Goal: Obtain resource: Obtain resource

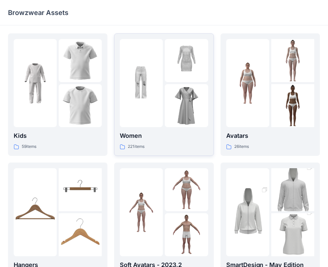
click at [165, 112] on div at bounding box center [164, 83] width 88 height 88
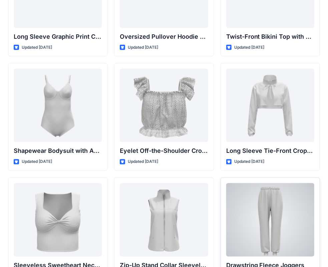
scroll to position [2178, 0]
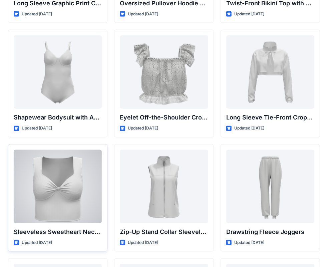
click at [72, 165] on div at bounding box center [58, 186] width 88 height 73
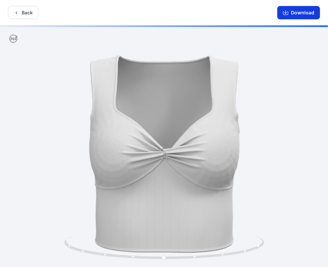
click at [289, 13] on icon "button" at bounding box center [285, 12] width 5 height 5
click at [286, 12] on icon "button" at bounding box center [285, 12] width 5 height 5
click at [25, 11] on button "Back" at bounding box center [23, 12] width 30 height 13
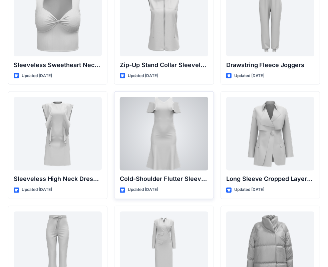
scroll to position [2411, 0]
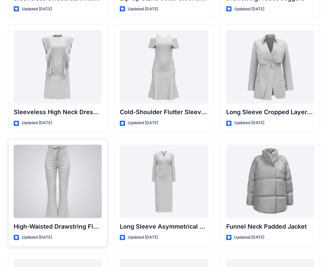
click at [61, 151] on div at bounding box center [58, 181] width 88 height 73
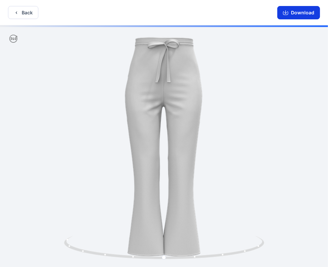
click at [300, 12] on button "Download" at bounding box center [299, 12] width 43 height 13
click at [288, 11] on icon "button" at bounding box center [285, 12] width 5 height 5
click at [17, 12] on icon "button" at bounding box center [16, 12] width 5 height 5
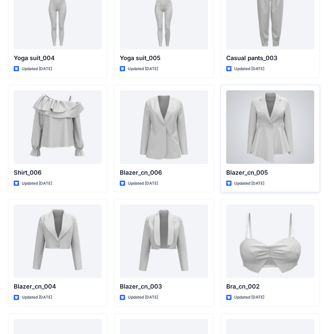
scroll to position [3906, 0]
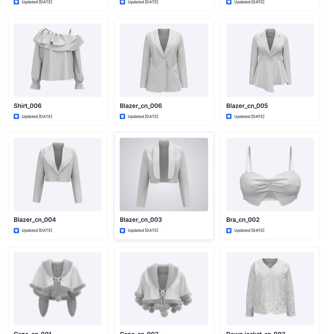
click at [172, 159] on div at bounding box center [164, 174] width 88 height 73
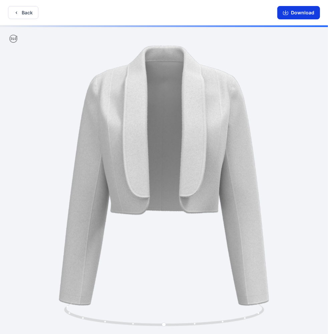
click at [286, 10] on icon "button" at bounding box center [285, 12] width 5 height 5
click at [285, 12] on icon "button" at bounding box center [285, 12] width 5 height 5
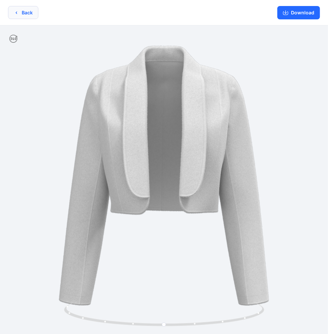
click at [23, 11] on button "Back" at bounding box center [23, 12] width 30 height 13
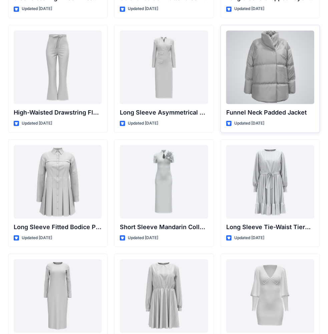
scroll to position [2493, 0]
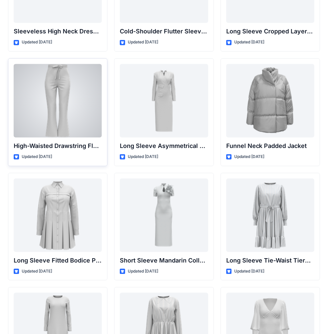
click at [61, 80] on div at bounding box center [58, 100] width 88 height 73
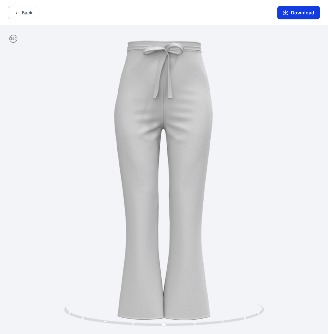
click at [301, 12] on button "Download" at bounding box center [299, 12] width 43 height 13
click at [76, 11] on div "Back Download" at bounding box center [164, 12] width 328 height 25
click at [22, 12] on button "Back" at bounding box center [23, 12] width 30 height 13
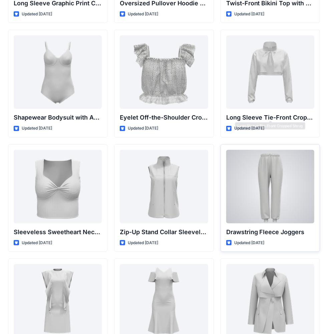
scroll to position [2211, 0]
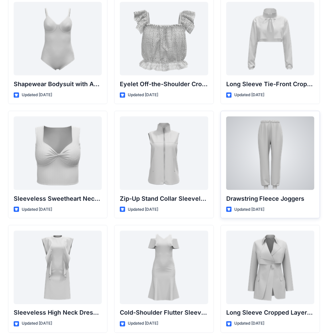
click at [273, 139] on div at bounding box center [270, 153] width 88 height 73
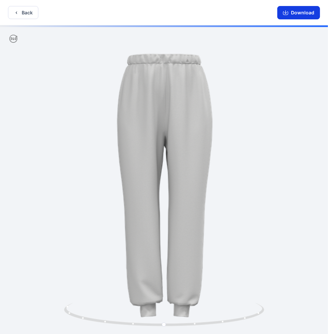
click at [291, 11] on button "Download" at bounding box center [299, 12] width 43 height 13
click at [287, 10] on icon "button" at bounding box center [285, 12] width 5 height 5
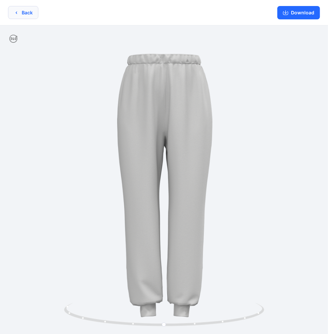
click at [17, 11] on icon "button" at bounding box center [16, 12] width 1 height 2
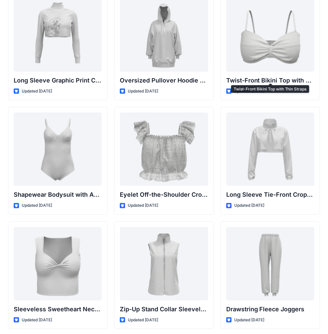
scroll to position [1967, 0]
